Goal: Transaction & Acquisition: Book appointment/travel/reservation

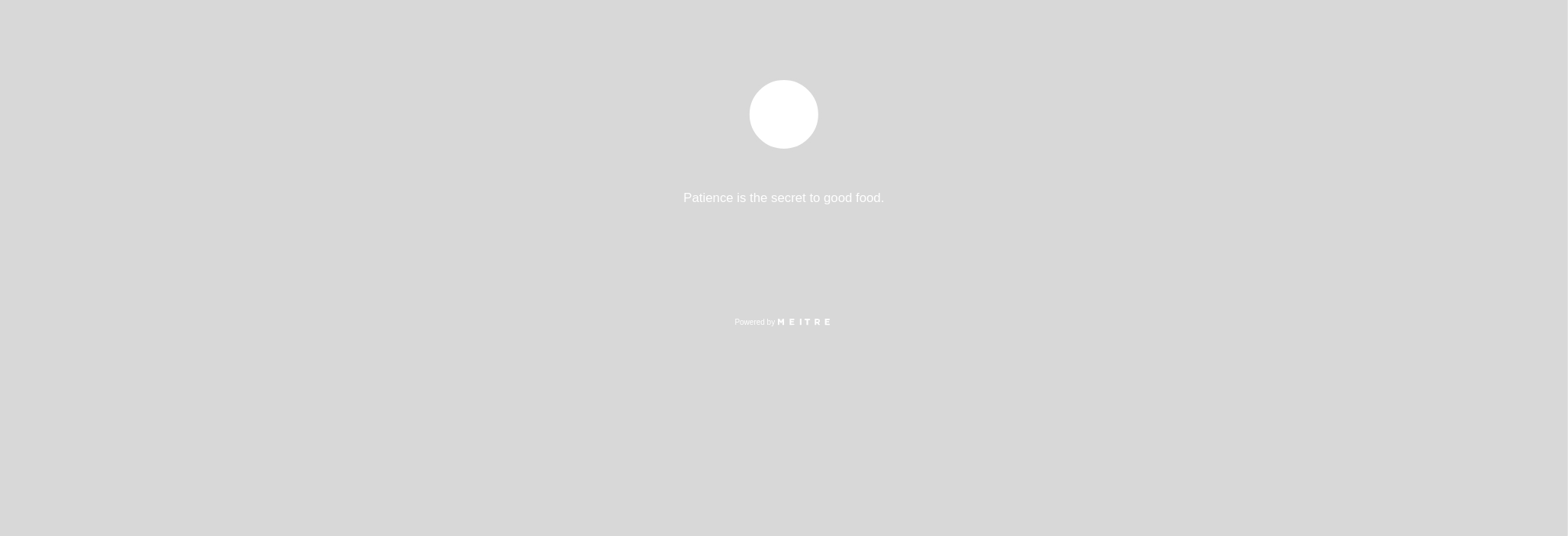
select select "es"
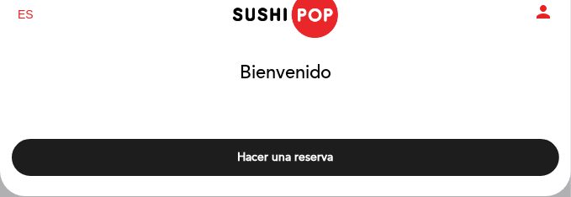
scroll to position [28, 0]
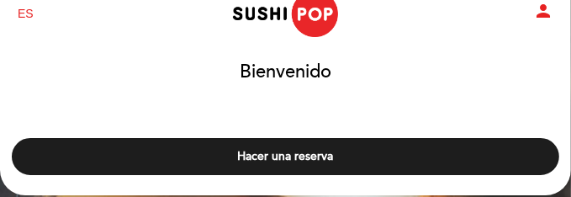
click at [228, 176] on div "Hacer una reserva" at bounding box center [285, 152] width 573 height 62
click at [256, 158] on button "Hacer una reserva" at bounding box center [286, 156] width 548 height 37
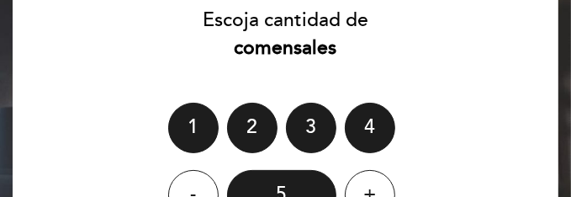
scroll to position [140, 0]
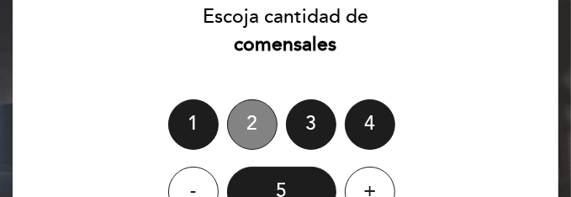
click at [263, 121] on div "2" at bounding box center [252, 124] width 50 height 50
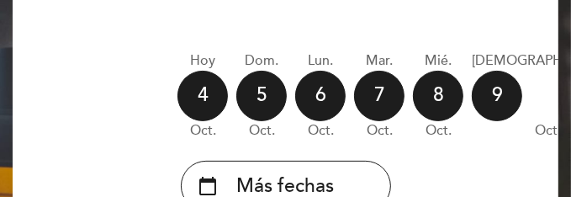
scroll to position [196, 0]
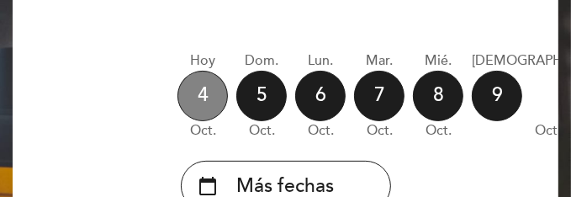
click at [199, 101] on div "4" at bounding box center [203, 96] width 50 height 50
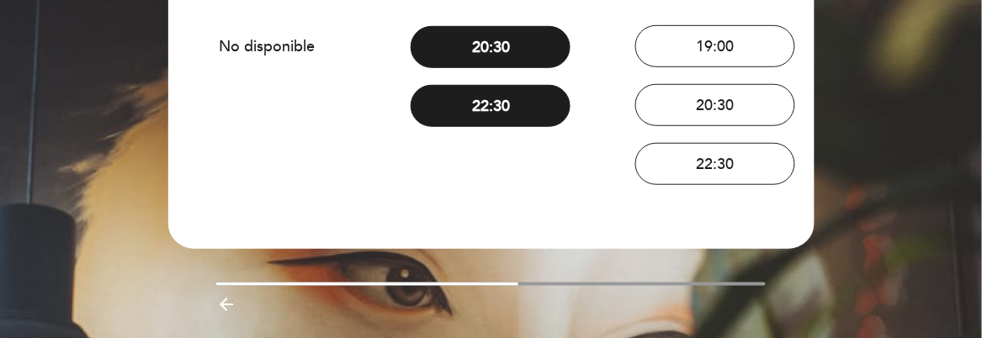
scroll to position [215, 0]
drag, startPoint x: 487, startPoint y: 284, endPoint x: 548, endPoint y: 284, distance: 60.6
click at [548, 284] on div at bounding box center [490, 284] width 549 height 3
click at [525, 283] on div at bounding box center [490, 284] width 549 height 3
drag, startPoint x: 506, startPoint y: 284, endPoint x: 533, endPoint y: 283, distance: 26.9
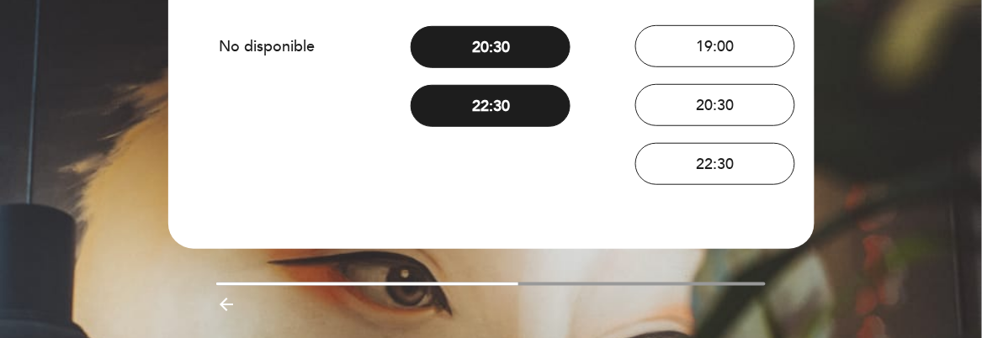
click at [511, 284] on div at bounding box center [367, 284] width 302 height 3
drag, startPoint x: 538, startPoint y: 283, endPoint x: 488, endPoint y: 286, distance: 50.6
click at [488, 286] on div "arrow_backward" at bounding box center [491, 302] width 671 height 38
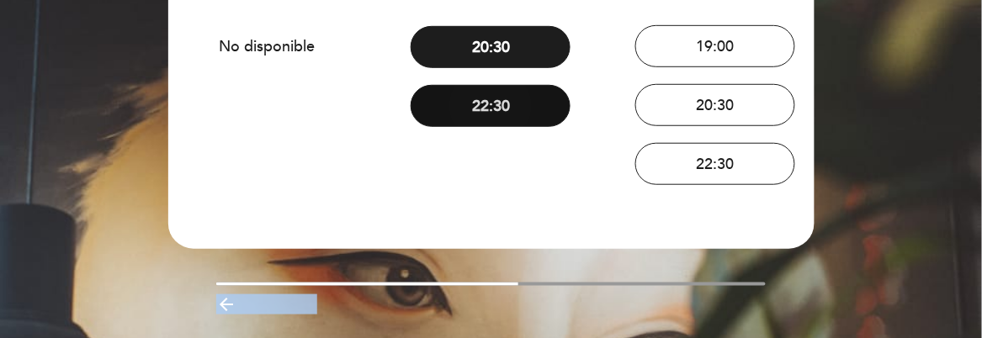
click at [509, 122] on button "22:30" at bounding box center [491, 106] width 160 height 42
click at [474, 110] on button "22:30" at bounding box center [491, 106] width 160 height 42
